Goal: Information Seeking & Learning: Learn about a topic

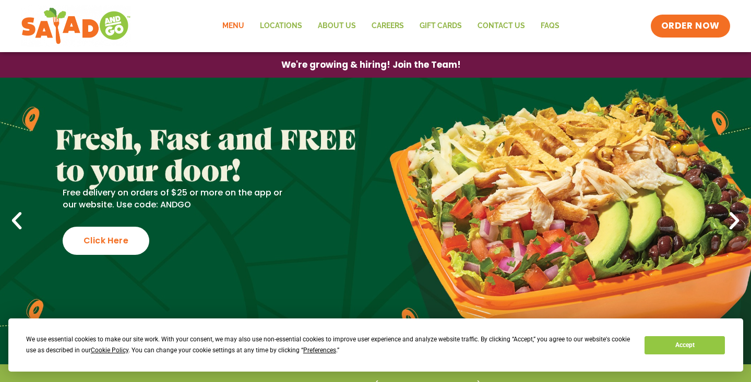
click at [242, 26] on link "Menu" at bounding box center [233, 26] width 38 height 24
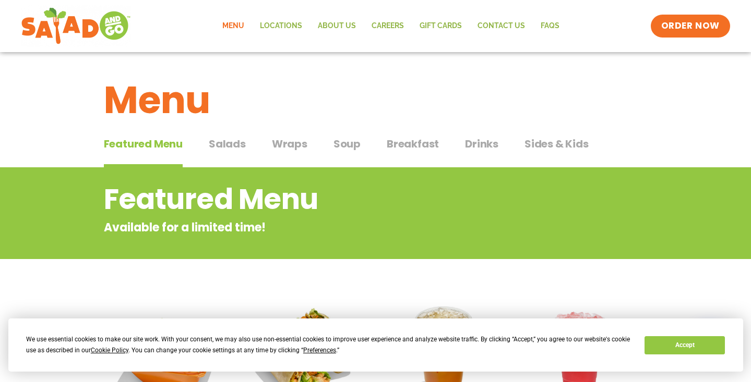
click at [213, 142] on span "Salads" at bounding box center [227, 144] width 37 height 16
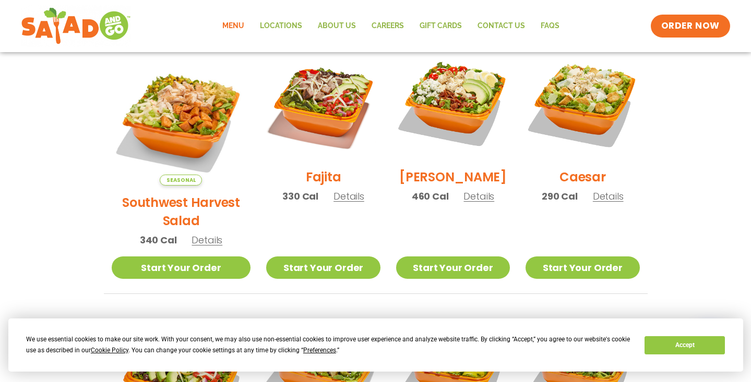
scroll to position [268, 0]
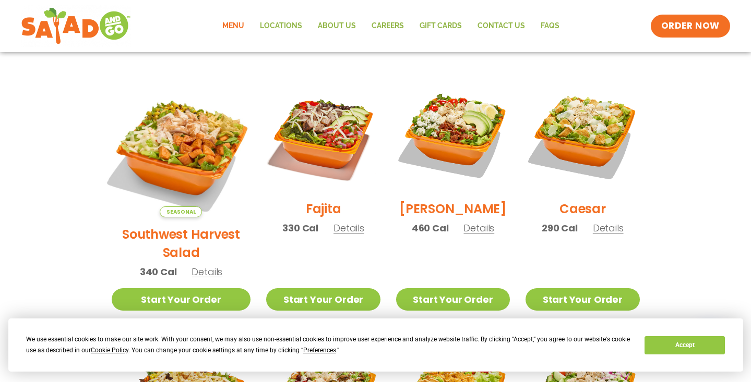
click at [171, 164] on img at bounding box center [180, 147] width 163 height 163
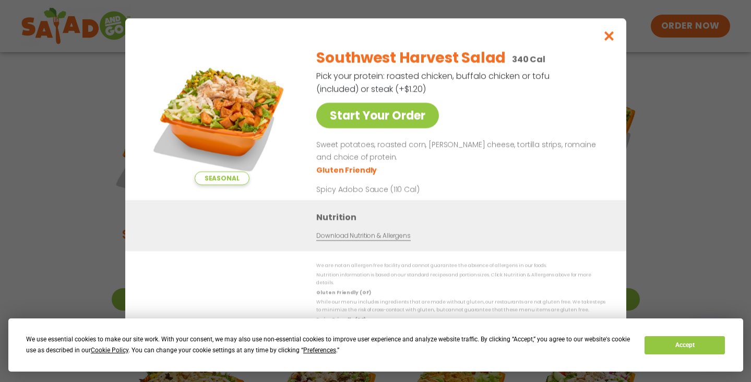
click at [605, 41] on icon "Close modal" at bounding box center [608, 35] width 13 height 11
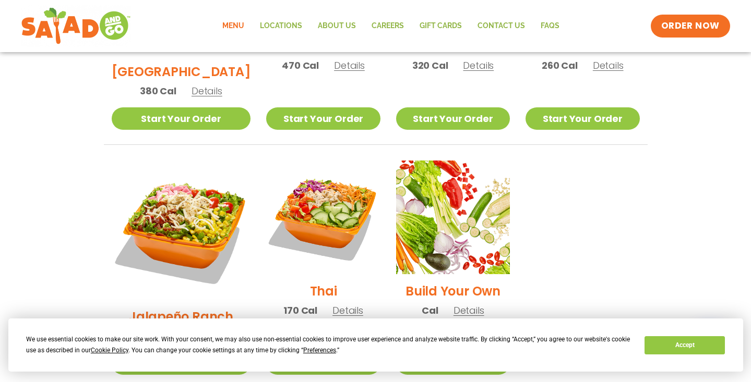
scroll to position [695, 0]
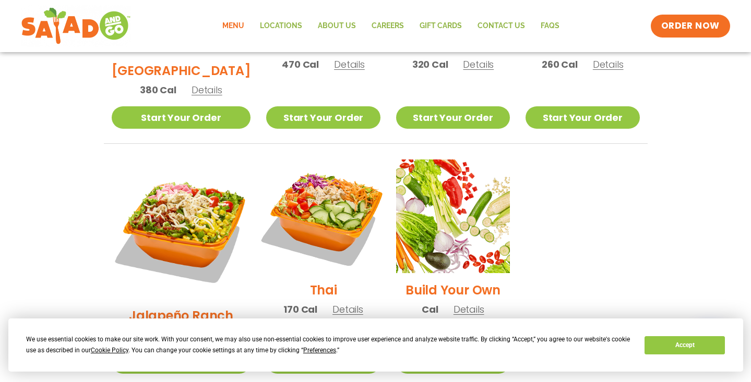
click at [339, 181] on img at bounding box center [323, 217] width 134 height 134
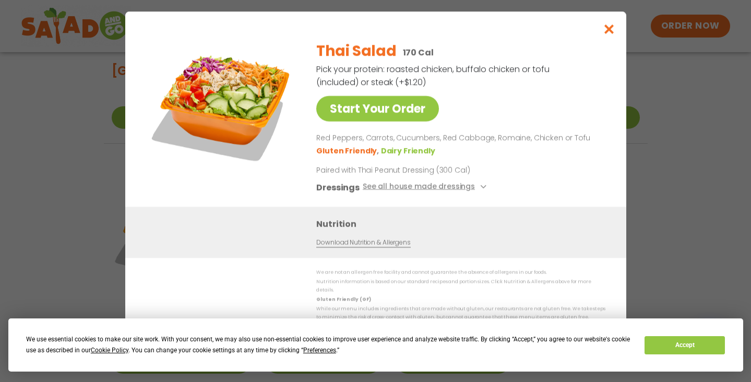
click at [430, 191] on button "See all house made dressings" at bounding box center [425, 187] width 127 height 13
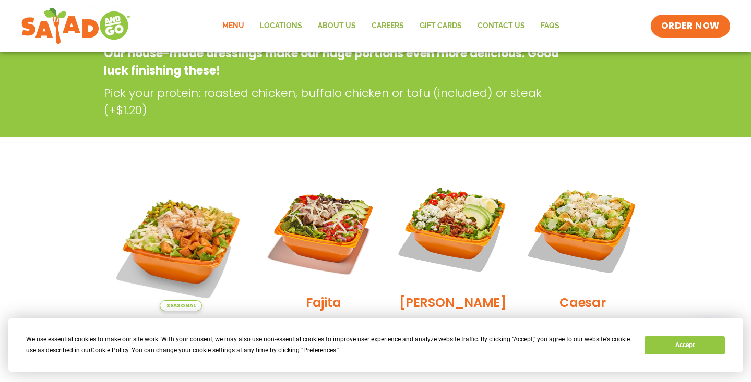
scroll to position [167, 0]
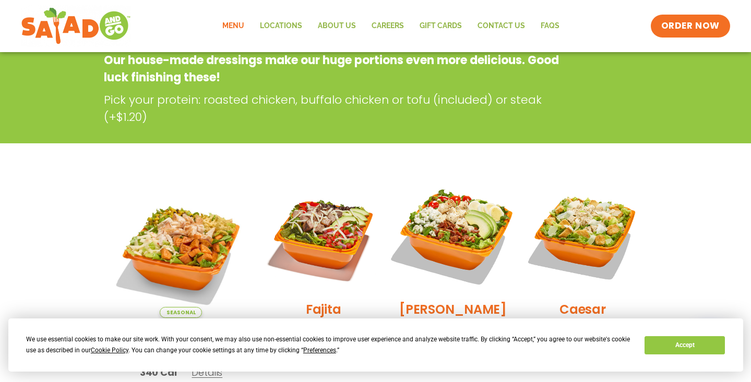
click at [454, 226] on img at bounding box center [453, 236] width 134 height 134
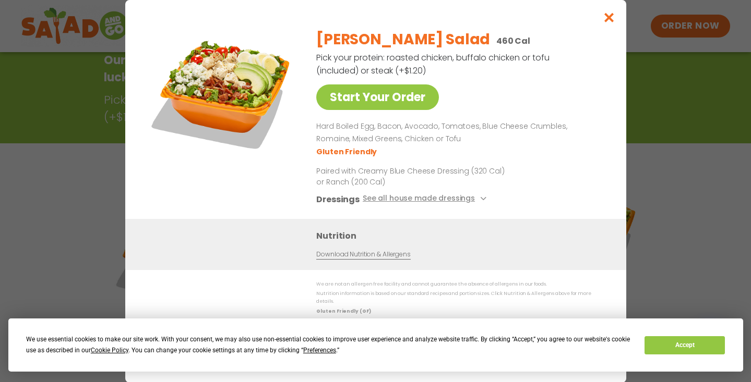
click at [609, 22] on icon "Close modal" at bounding box center [608, 17] width 13 height 11
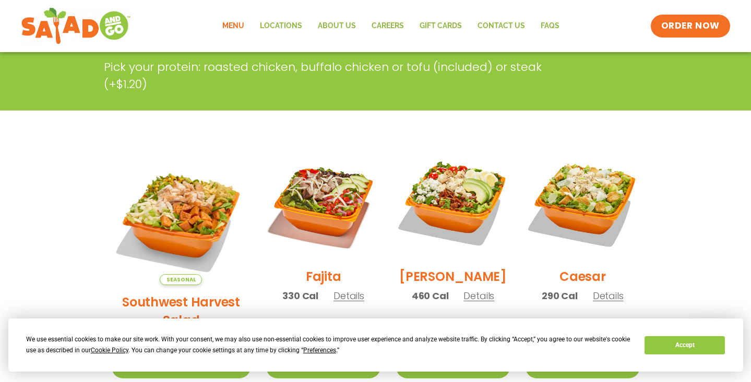
scroll to position [203, 0]
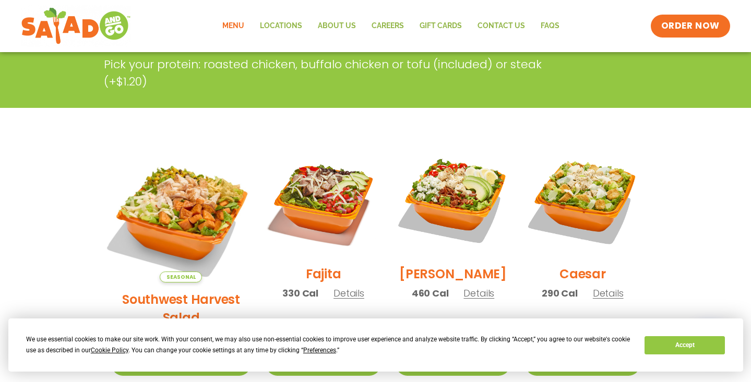
click at [170, 199] on img at bounding box center [180, 212] width 163 height 163
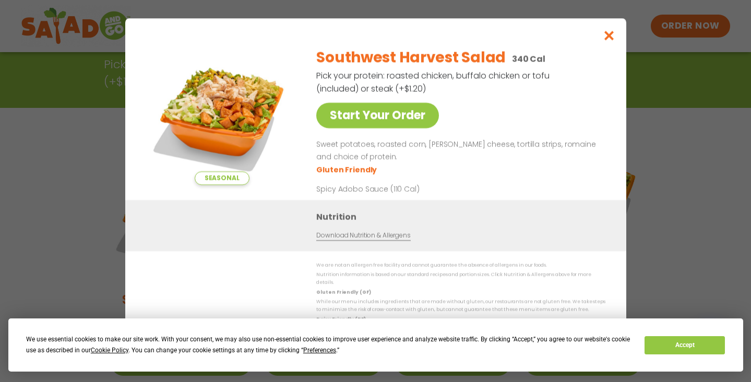
click at [364, 193] on p "Spicy Adobo Sauce (110 Cal)" at bounding box center [412, 189] width 193 height 11
click at [609, 41] on icon "Close modal" at bounding box center [608, 35] width 13 height 11
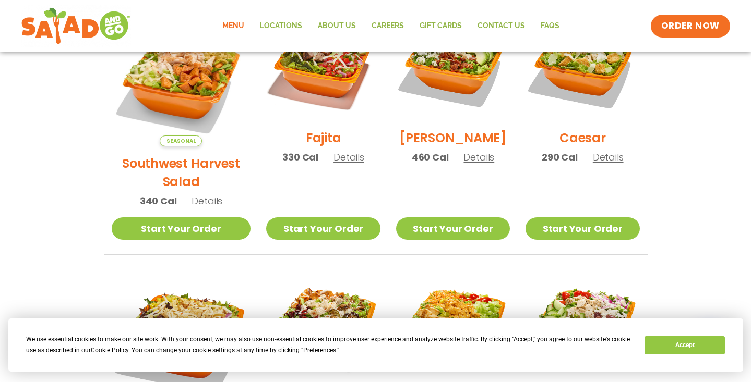
scroll to position [422, 0]
